Goal: Browse casually

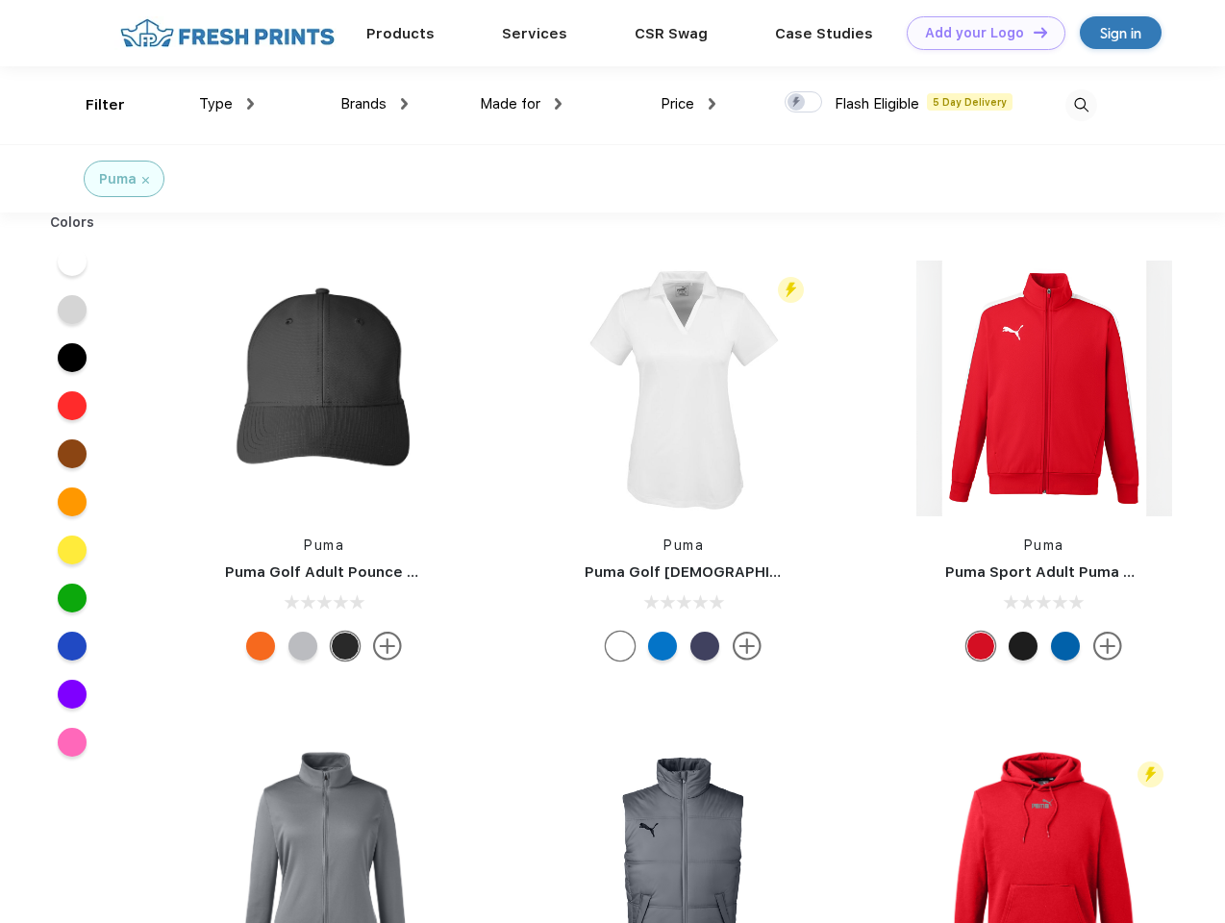
click at [979, 33] on link "Add your Logo Design Tool" at bounding box center [985, 33] width 159 height 34
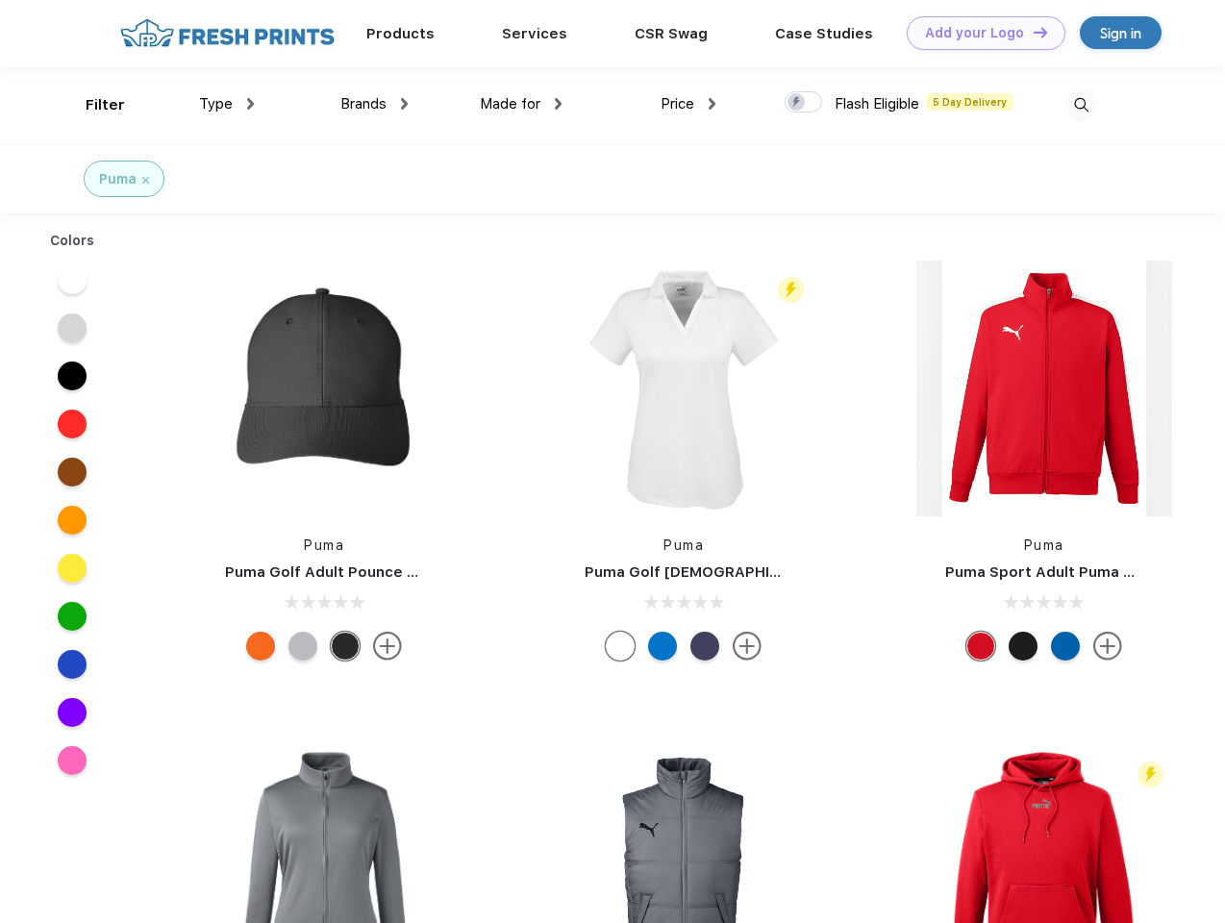
click at [0, 0] on div "Design Tool" at bounding box center [0, 0] width 0 height 0
click at [1031, 32] on link "Add your Logo Design Tool" at bounding box center [985, 33] width 159 height 34
click at [92, 105] on div "Filter" at bounding box center [105, 105] width 39 height 22
click at [227, 104] on span "Type" at bounding box center [216, 103] width 34 height 17
click at [374, 104] on span "Brands" at bounding box center [363, 103] width 46 height 17
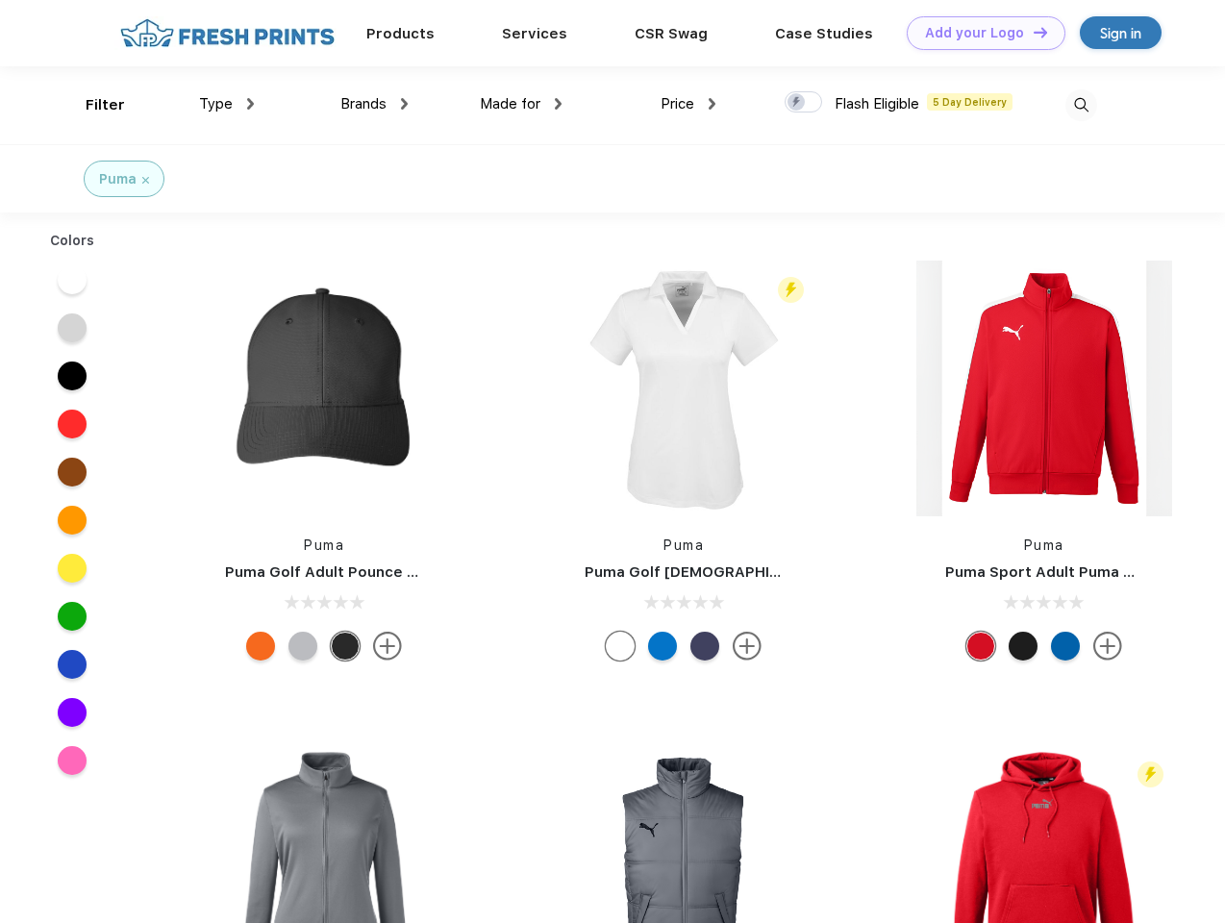
click at [521, 104] on span "Made for" at bounding box center [510, 103] width 61 height 17
click at [688, 104] on span "Price" at bounding box center [677, 103] width 34 height 17
click at [804, 103] on div at bounding box center [802, 101] width 37 height 21
click at [797, 103] on input "checkbox" at bounding box center [790, 96] width 12 height 12
click at [1080, 105] on img at bounding box center [1081, 105] width 32 height 32
